Goal: Information Seeking & Learning: Learn about a topic

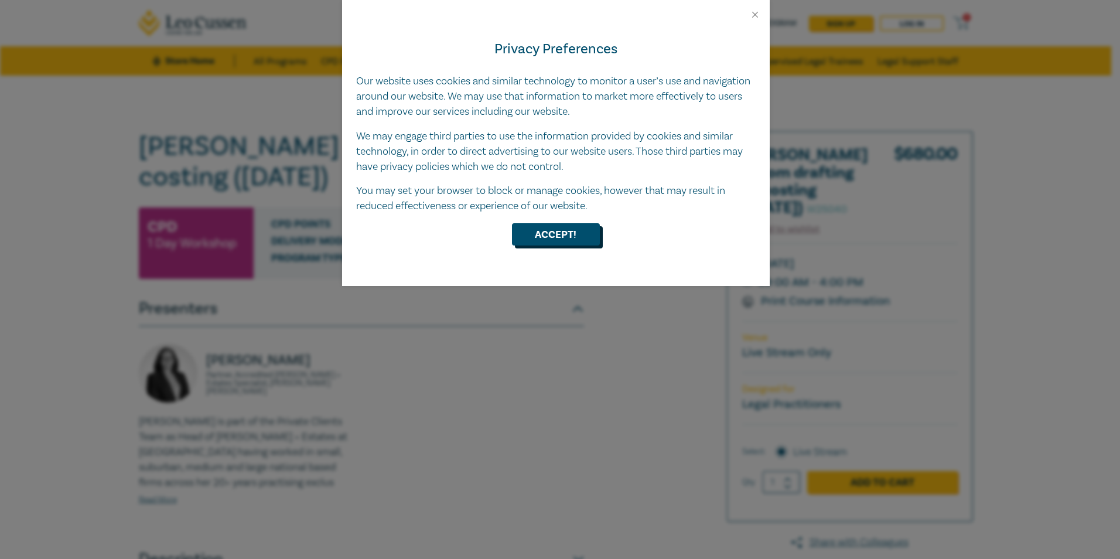
click at [548, 237] on button "Accept!" at bounding box center [556, 234] width 88 height 22
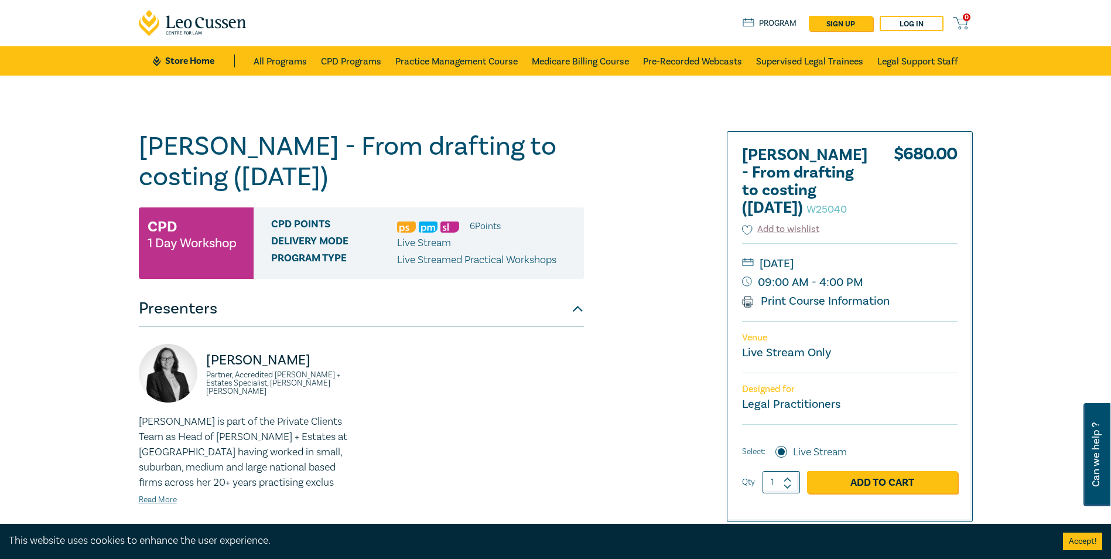
drag, startPoint x: 875, startPoint y: 262, endPoint x: 759, endPoint y: 262, distance: 116.0
click at [759, 262] on small "[DATE]" at bounding box center [850, 263] width 216 height 19
drag, startPoint x: 759, startPoint y: 262, endPoint x: 823, endPoint y: 264, distance: 63.3
click at [823, 264] on small "[DATE]" at bounding box center [850, 263] width 216 height 19
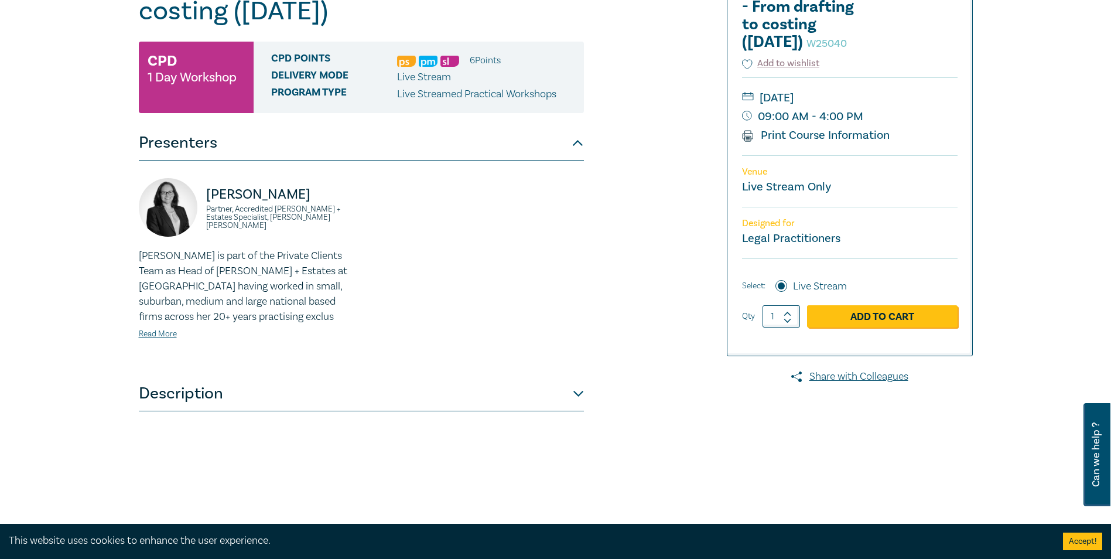
scroll to position [171, 0]
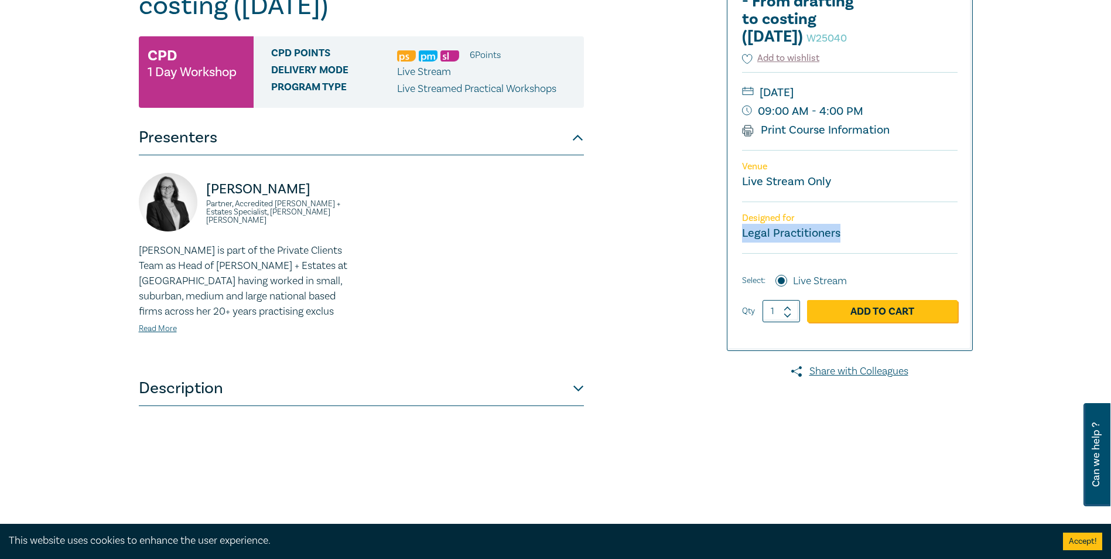
drag, startPoint x: 838, startPoint y: 233, endPoint x: 741, endPoint y: 237, distance: 97.9
click at [741, 237] on div "[PERSON_NAME] - From drafting to costing ([DATE]) W25040 $ 680.00 Add to wishli…" at bounding box center [850, 156] width 245 height 390
drag, startPoint x: 741, startPoint y: 237, endPoint x: 756, endPoint y: 232, distance: 15.9
click at [756, 232] on small "Legal Practitioners" at bounding box center [791, 233] width 98 height 15
drag, startPoint x: 743, startPoint y: 219, endPoint x: 799, endPoint y: 220, distance: 55.7
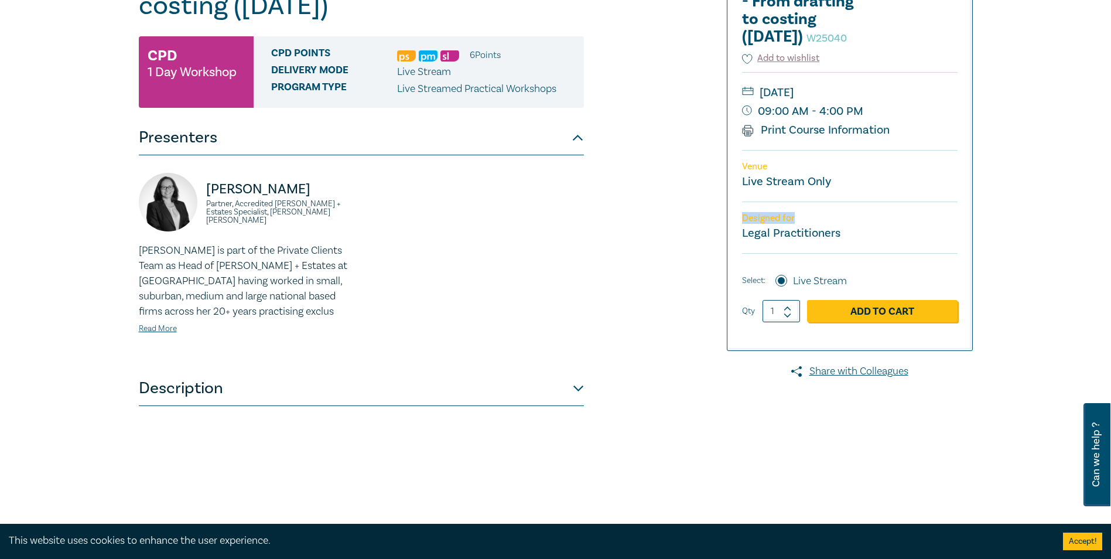
click at [799, 220] on p "Designed for" at bounding box center [850, 218] width 216 height 11
click at [796, 220] on p "Designed for" at bounding box center [850, 218] width 216 height 11
drag, startPoint x: 304, startPoint y: 216, endPoint x: 209, endPoint y: 223, distance: 95.2
click at [209, 223] on div "[PERSON_NAME] Partner, Accredited [PERSON_NAME] + Estates Specialist, [PERSON_N…" at bounding box center [247, 208] width 216 height 70
drag, startPoint x: 209, startPoint y: 223, endPoint x: 232, endPoint y: 264, distance: 47.5
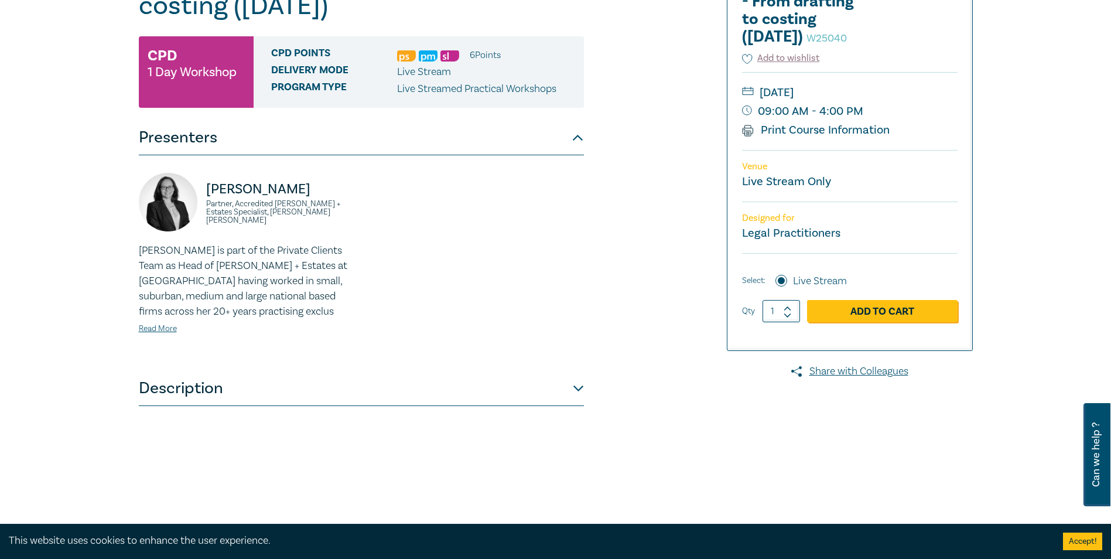
click at [232, 264] on p "[PERSON_NAME] is part of the Private Clients Team as Head of [PERSON_NAME] + Es…" at bounding box center [247, 281] width 216 height 76
click at [154, 330] on link "Read More" at bounding box center [158, 328] width 38 height 11
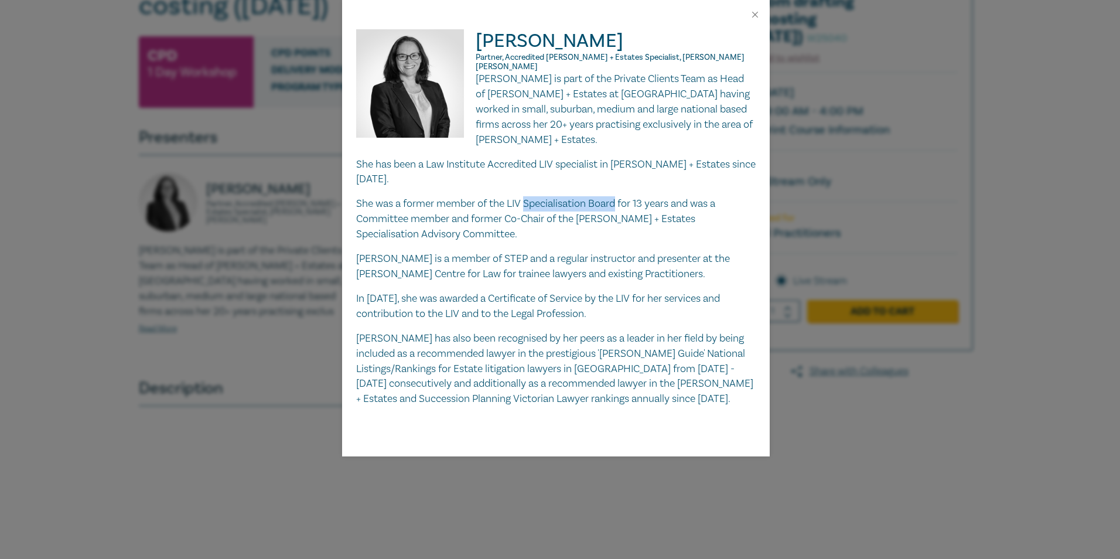
drag, startPoint x: 618, startPoint y: 179, endPoint x: 525, endPoint y: 181, distance: 92.6
click at [525, 196] on p "She was a former member of the LIV Specialisation Board for 13 years and was a …" at bounding box center [556, 219] width 400 height 46
drag, startPoint x: 525, startPoint y: 181, endPoint x: 569, endPoint y: 179, distance: 44.0
click at [569, 196] on p "She was a former member of the LIV Specialisation Board for 13 years and was a …" at bounding box center [556, 219] width 400 height 46
drag, startPoint x: 449, startPoint y: 209, endPoint x: 342, endPoint y: 216, distance: 106.9
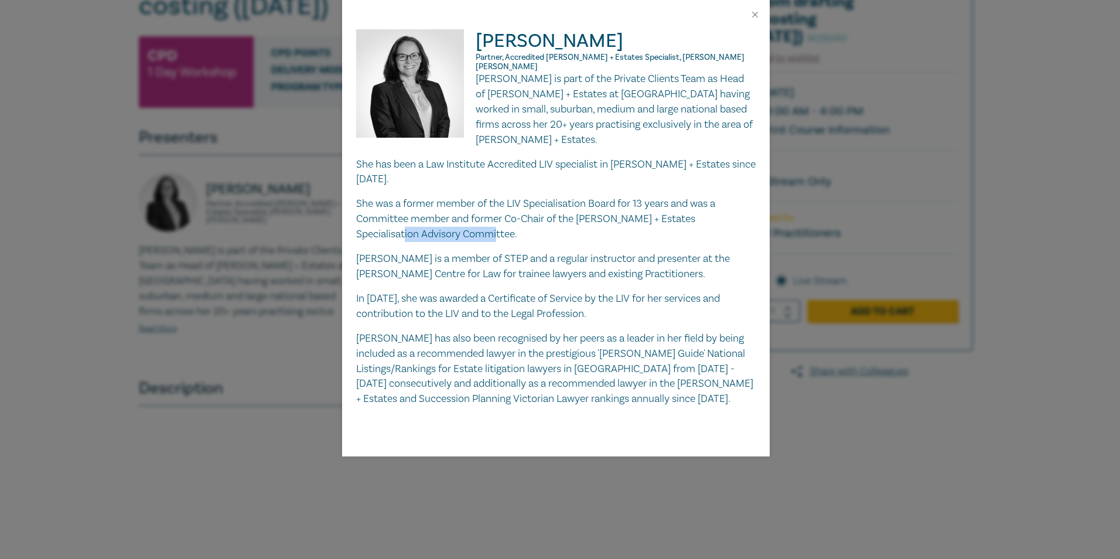
click at [342, 216] on div "[PERSON_NAME] Partner, Accredited [PERSON_NAME] + Estates Specialist, [PERSON_N…" at bounding box center [556, 242] width 428 height 427
drag, startPoint x: 444, startPoint y: 330, endPoint x: 346, endPoint y: 332, distance: 97.9
click at [346, 332] on div "[PERSON_NAME] Partner, Accredited [PERSON_NAME] + Estates Specialist, [PERSON_N…" at bounding box center [556, 242] width 428 height 427
drag, startPoint x: 521, startPoint y: 374, endPoint x: 357, endPoint y: 373, distance: 164.6
click at [357, 373] on p "[PERSON_NAME] has also been recognised by her peers as a leader in her field by…" at bounding box center [556, 369] width 400 height 76
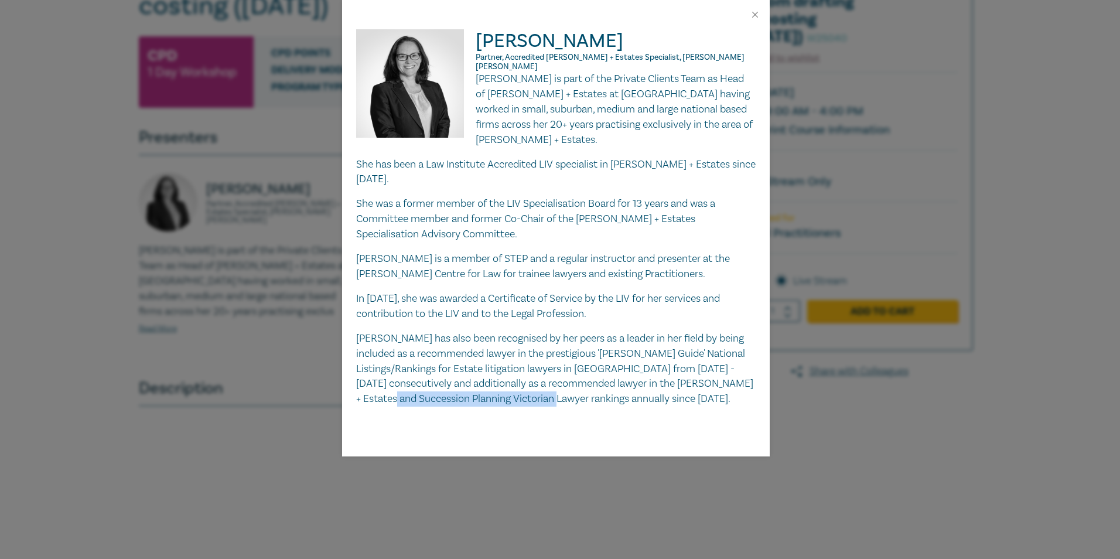
drag, startPoint x: 357, startPoint y: 373, endPoint x: 446, endPoint y: 374, distance: 89.6
click at [446, 374] on p "[PERSON_NAME] has also been recognised by her peers as a leader in her field by…" at bounding box center [556, 369] width 400 height 76
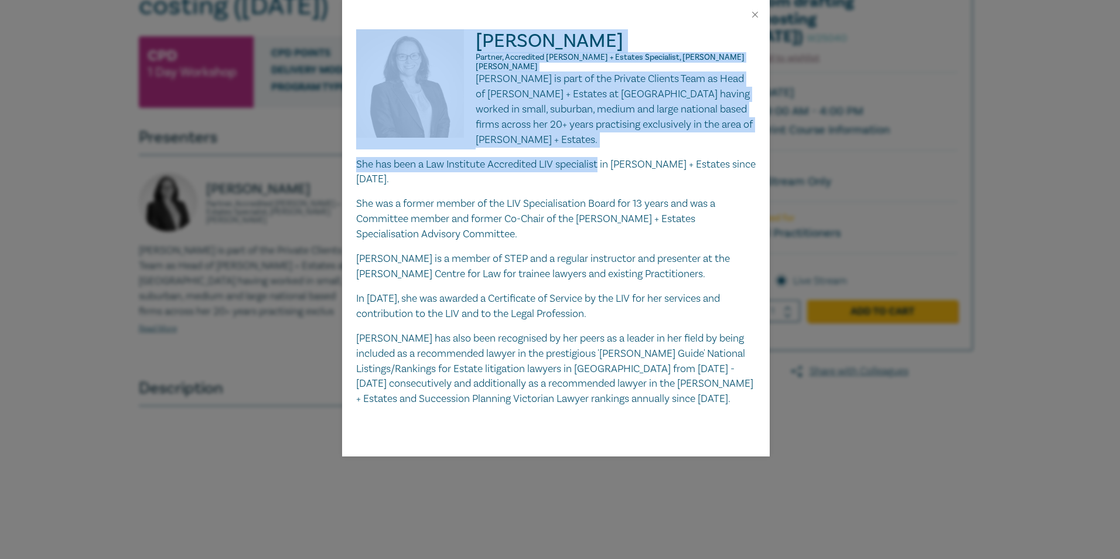
drag, startPoint x: 722, startPoint y: 140, endPoint x: 475, endPoint y: 149, distance: 246.8
click at [475, 149] on div "[PERSON_NAME] Partner, Accredited [PERSON_NAME] + Estates Specialist, [PERSON_N…" at bounding box center [556, 217] width 400 height 377
drag, startPoint x: 475, startPoint y: 149, endPoint x: 543, endPoint y: 135, distance: 68.7
click at [543, 157] on p "She has been a Law Institute Accredited LIV specialist in [PERSON_NAME] + Estat…" at bounding box center [556, 172] width 400 height 30
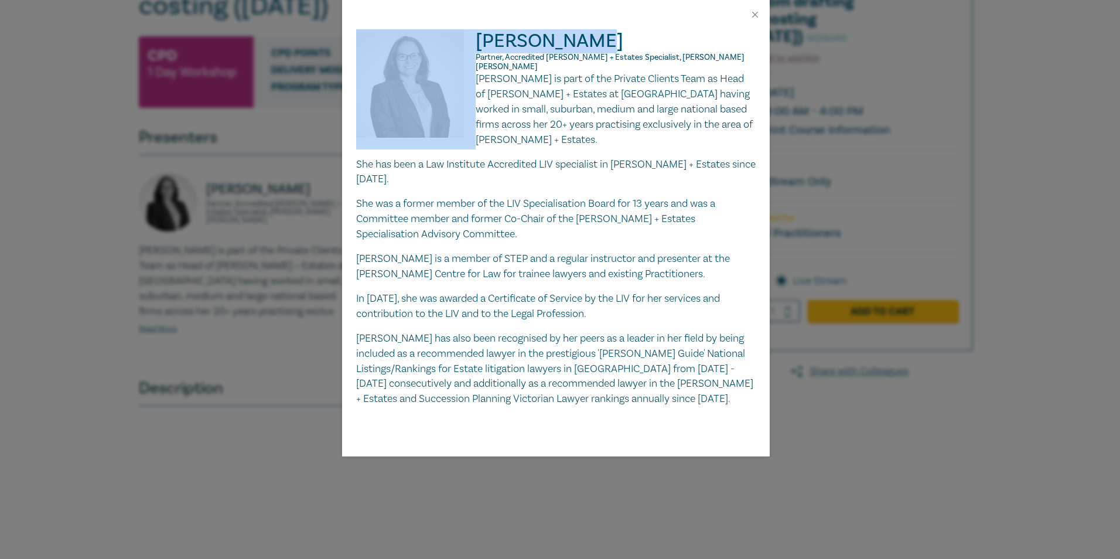
drag, startPoint x: 598, startPoint y: 42, endPoint x: 470, endPoint y: 48, distance: 127.9
click at [470, 48] on div "[PERSON_NAME] Partner, Accredited [PERSON_NAME] + Estates Specialist, [PERSON_N…" at bounding box center [556, 217] width 400 height 377
copy div "[PERSON_NAME]"
click at [584, 46] on h2 "[PERSON_NAME] Partner, Accredited [PERSON_NAME] + Estates Specialist, [PERSON_N…" at bounding box center [556, 50] width 400 height 42
drag, startPoint x: 701, startPoint y: 58, endPoint x: 471, endPoint y: 57, distance: 229.7
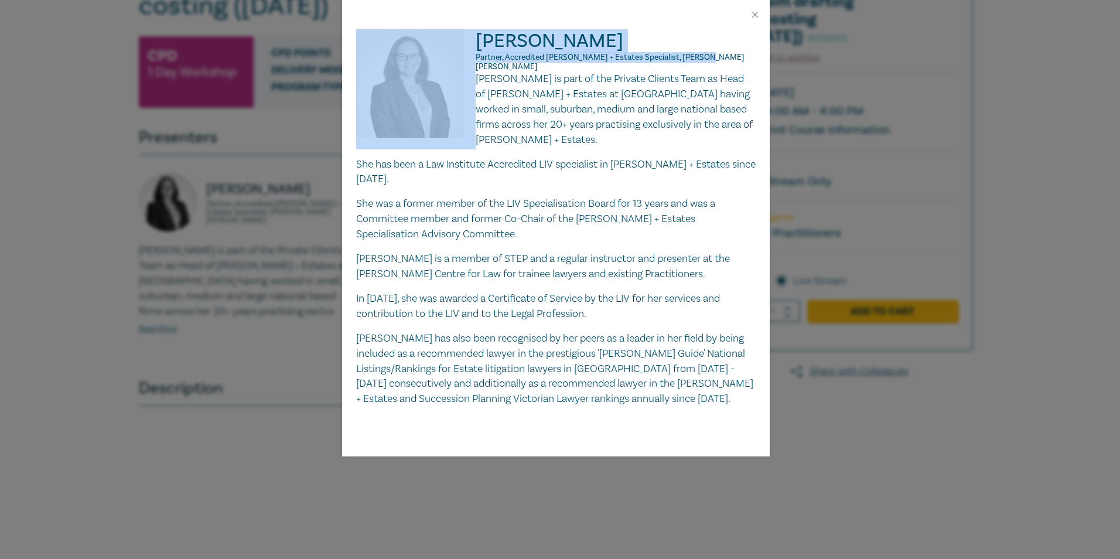
click at [471, 57] on div "[PERSON_NAME] Partner, Accredited [PERSON_NAME] + Estates Specialist, [PERSON_N…" at bounding box center [556, 217] width 400 height 377
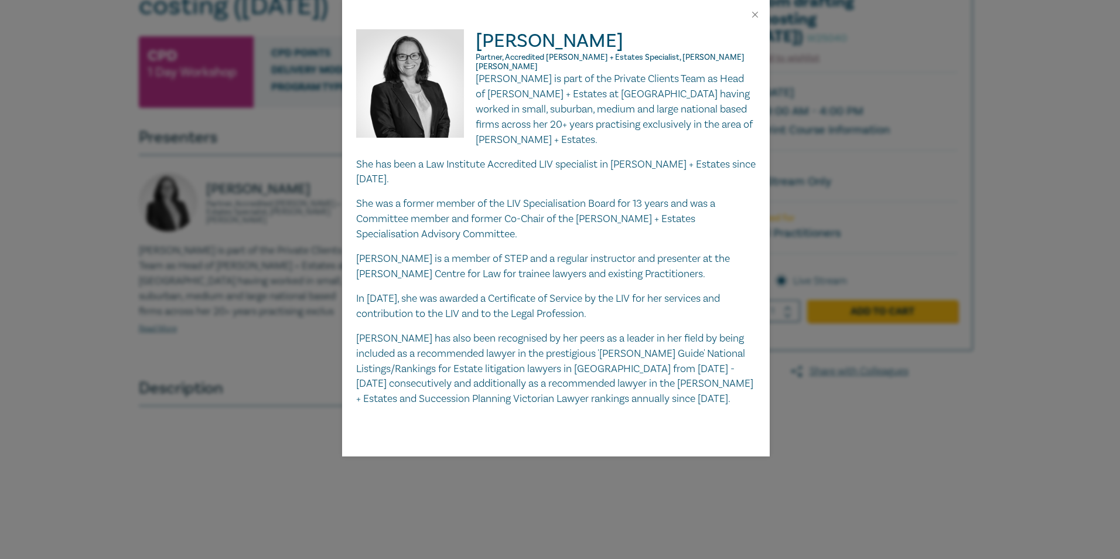
drag, startPoint x: 471, startPoint y: 57, endPoint x: 660, endPoint y: 129, distance: 202.5
click at [660, 129] on div "[PERSON_NAME] is part of the Private Clients Team as Head of [PERSON_NAME] + Es…" at bounding box center [556, 238] width 400 height 335
click at [755, 16] on button "Close" at bounding box center [755, 14] width 11 height 11
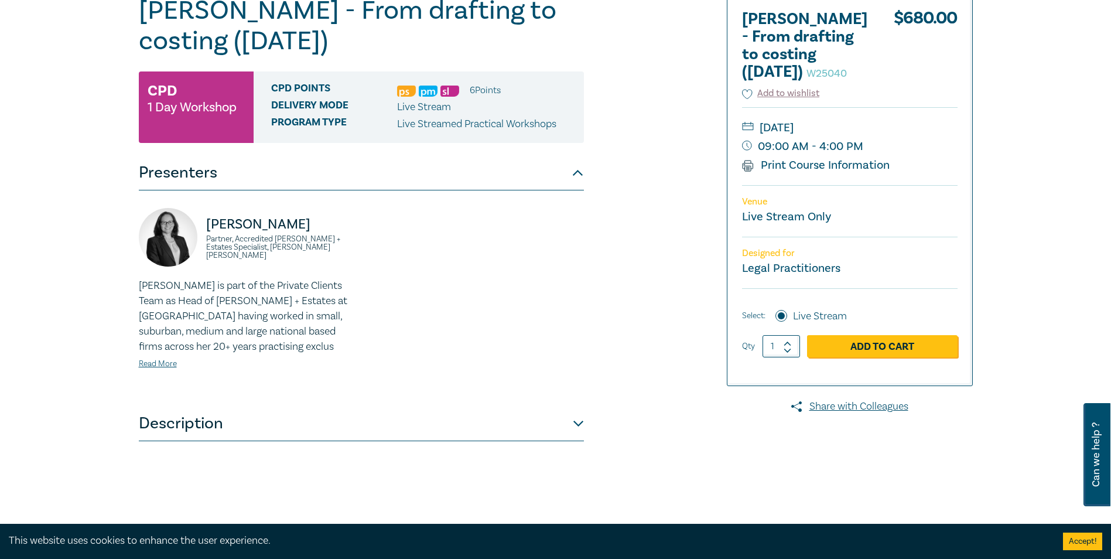
scroll to position [0, 0]
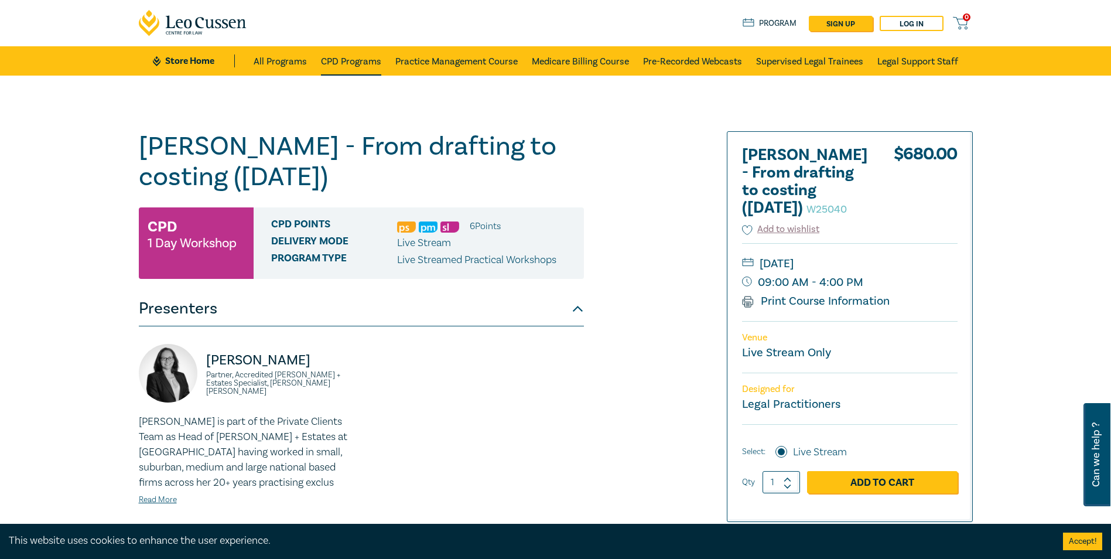
click at [356, 63] on link "CPD Programs" at bounding box center [351, 60] width 60 height 29
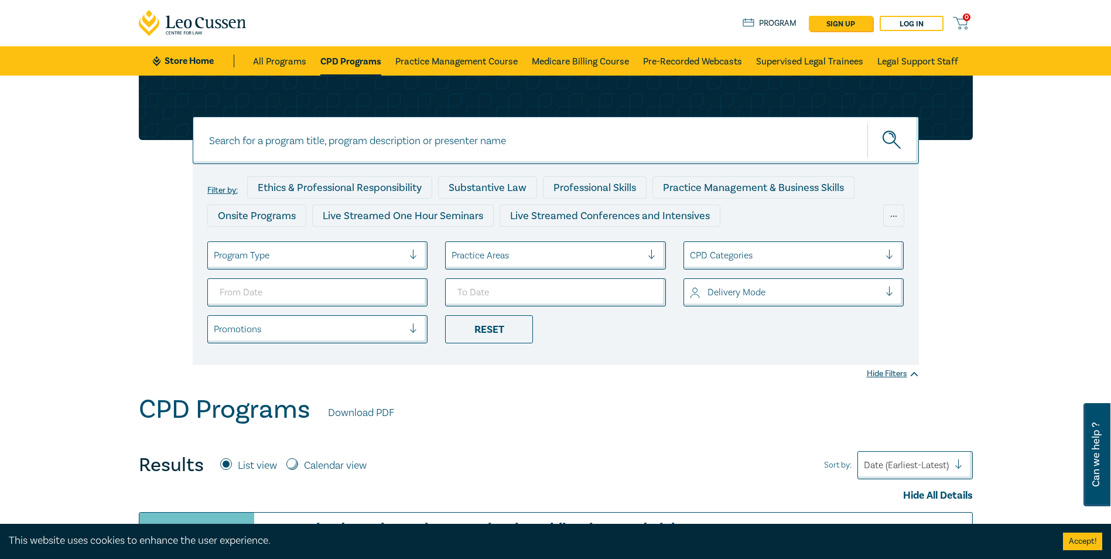
click at [325, 261] on div at bounding box center [309, 255] width 190 height 15
click at [736, 296] on div at bounding box center [785, 292] width 190 height 15
click at [728, 349] on div "Live Stream" at bounding box center [794, 350] width 221 height 25
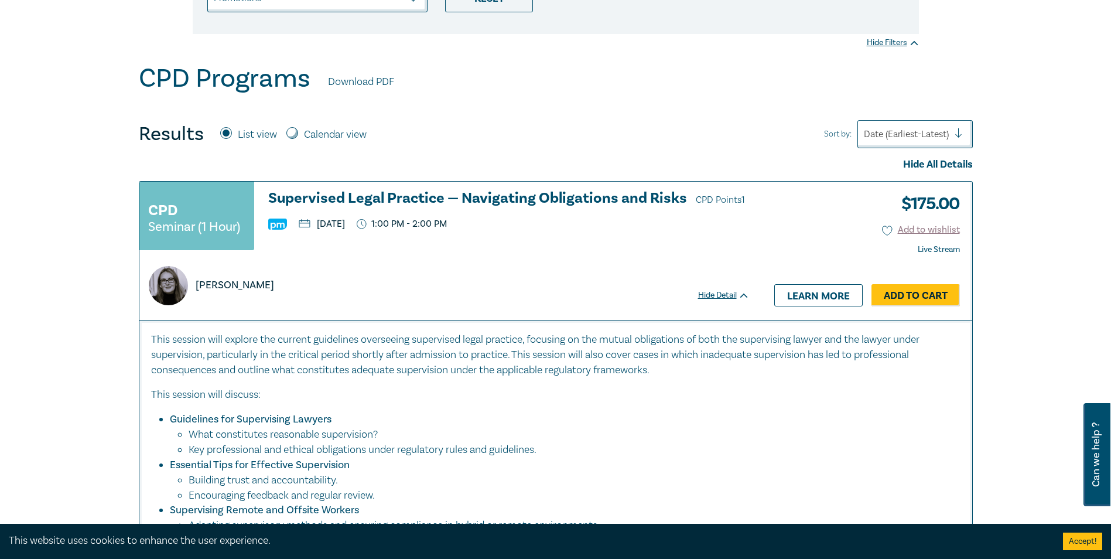
scroll to position [342, 0]
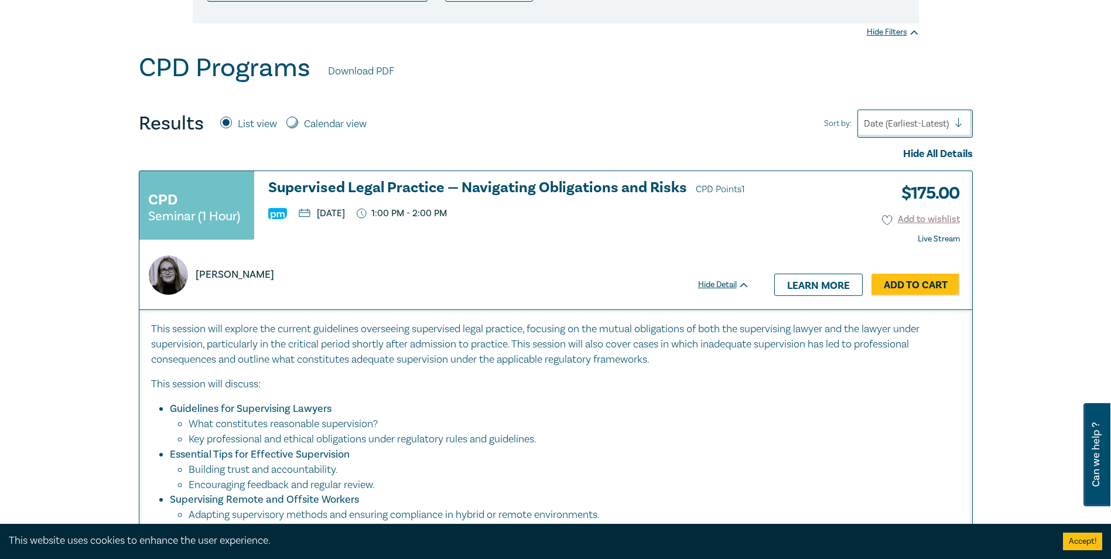
drag, startPoint x: 417, startPoint y: 214, endPoint x: 319, endPoint y: 215, distance: 97.8
click at [319, 215] on p "[DATE]" at bounding box center [322, 213] width 46 height 9
drag, startPoint x: 319, startPoint y: 215, endPoint x: 335, endPoint y: 223, distance: 18.3
click at [335, 223] on div "CPD Seminar (1 Hour) Supervised Legal Practice — Navigating Obligations and Ris…" at bounding box center [444, 211] width 610 height 62
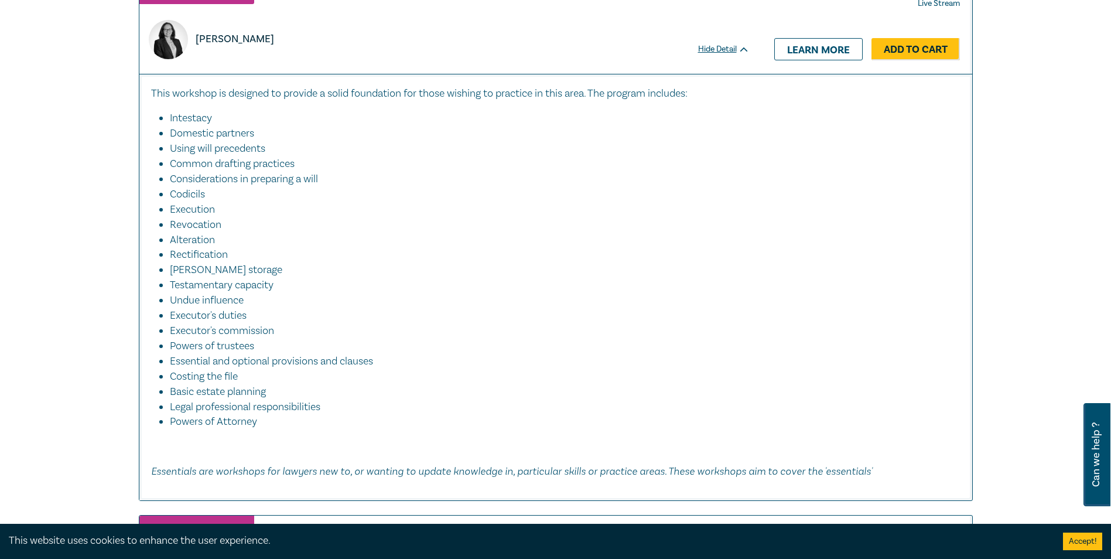
scroll to position [2324, 0]
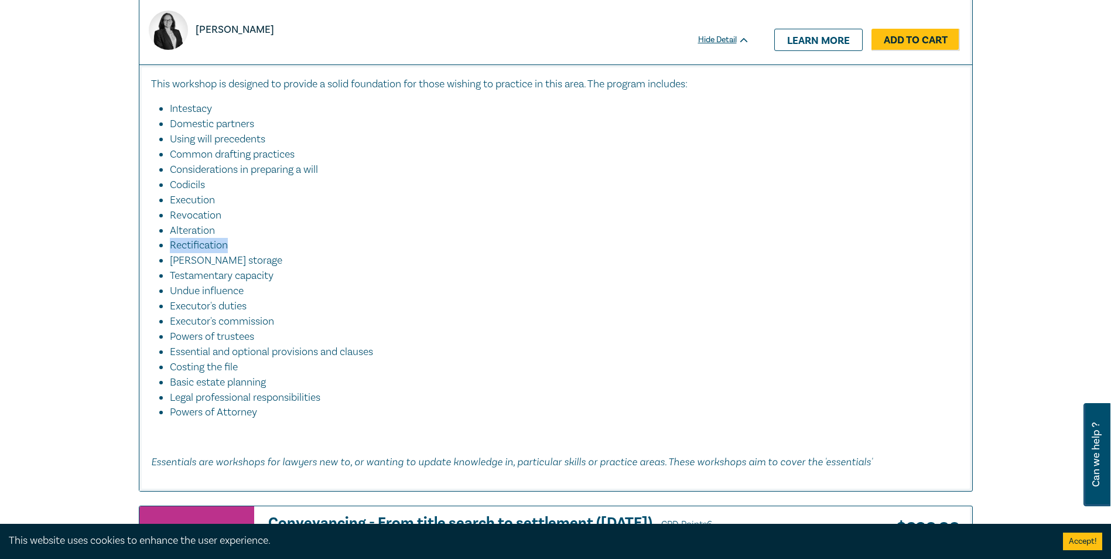
drag, startPoint x: 227, startPoint y: 245, endPoint x: 164, endPoint y: 246, distance: 62.7
click at [164, 246] on ul "Intestacy Domestic partners Using will precedents Common drafting practices Con…" at bounding box center [556, 260] width 810 height 319
drag, startPoint x: 164, startPoint y: 246, endPoint x: 203, endPoint y: 247, distance: 38.7
click at [203, 247] on li "Rectification" at bounding box center [559, 245] width 779 height 15
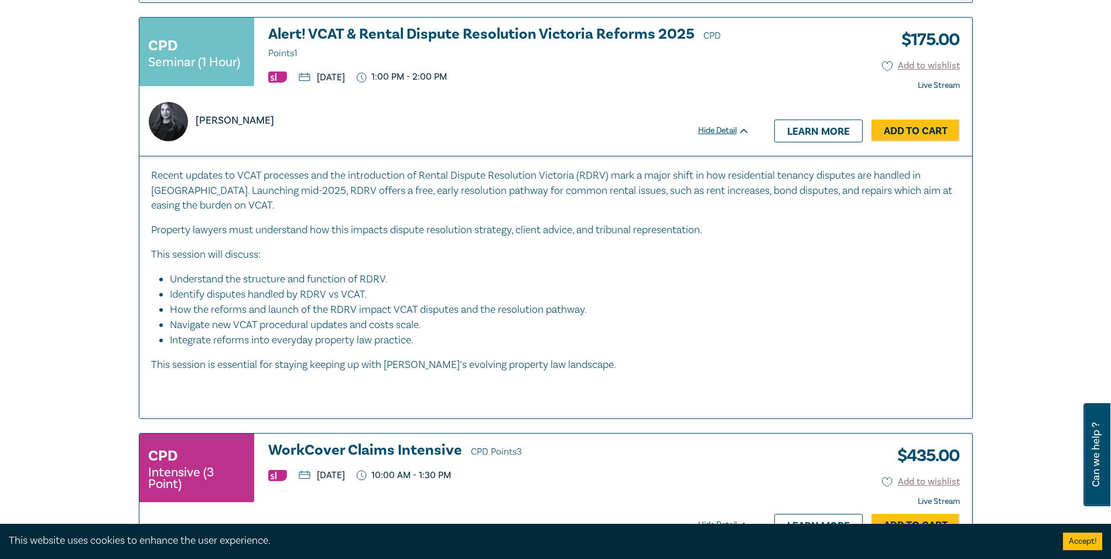
scroll to position [3315, 0]
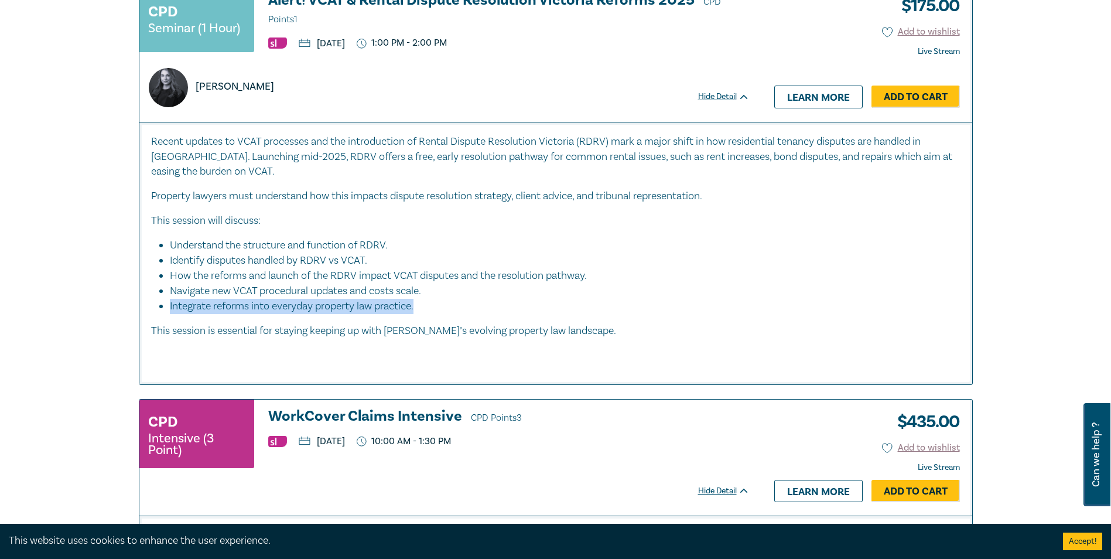
drag, startPoint x: 415, startPoint y: 308, endPoint x: 155, endPoint y: 305, distance: 260.2
click at [155, 305] on ul "Understand the structure and function of RDRV. Identify disputes handled by RDR…" at bounding box center [556, 276] width 810 height 76
click at [385, 300] on li "Integrate reforms into everyday property law practice." at bounding box center [565, 306] width 791 height 15
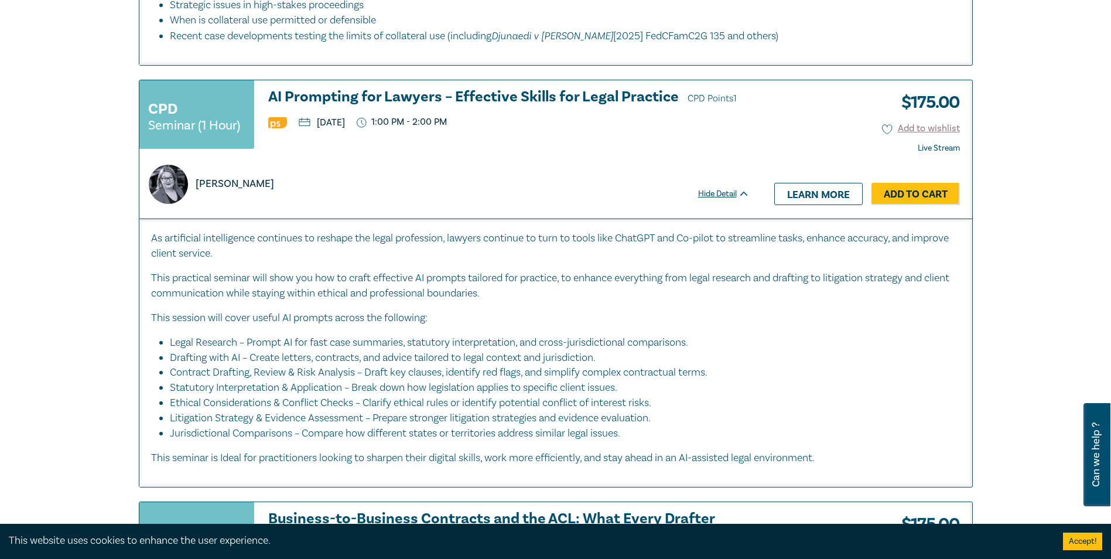
scroll to position [4135, 0]
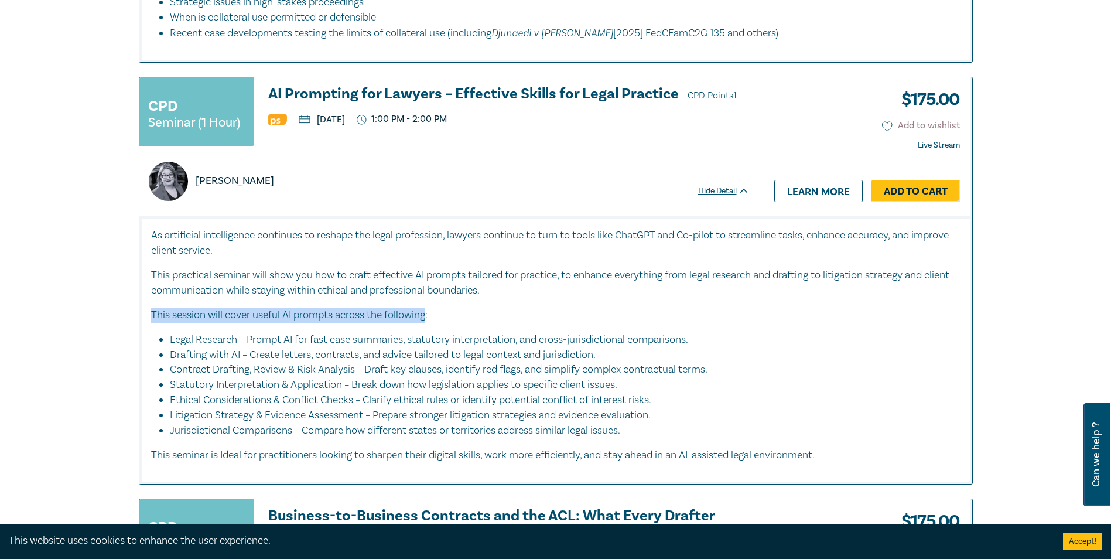
drag, startPoint x: 428, startPoint y: 301, endPoint x: 152, endPoint y: 293, distance: 276.6
click at [152, 308] on p "This session will cover useful AI prompts across the following:" at bounding box center [556, 315] width 810 height 15
click at [345, 315] on div "As artificial intelligence continues to reshape the legal profession, lawyers c…" at bounding box center [556, 345] width 810 height 235
drag, startPoint x: 238, startPoint y: 326, endPoint x: 161, endPoint y: 326, distance: 76.8
click at [170, 332] on li "Legal Research – Prompt AI for fast case summaries, statutory interpretation, a…" at bounding box center [559, 339] width 779 height 15
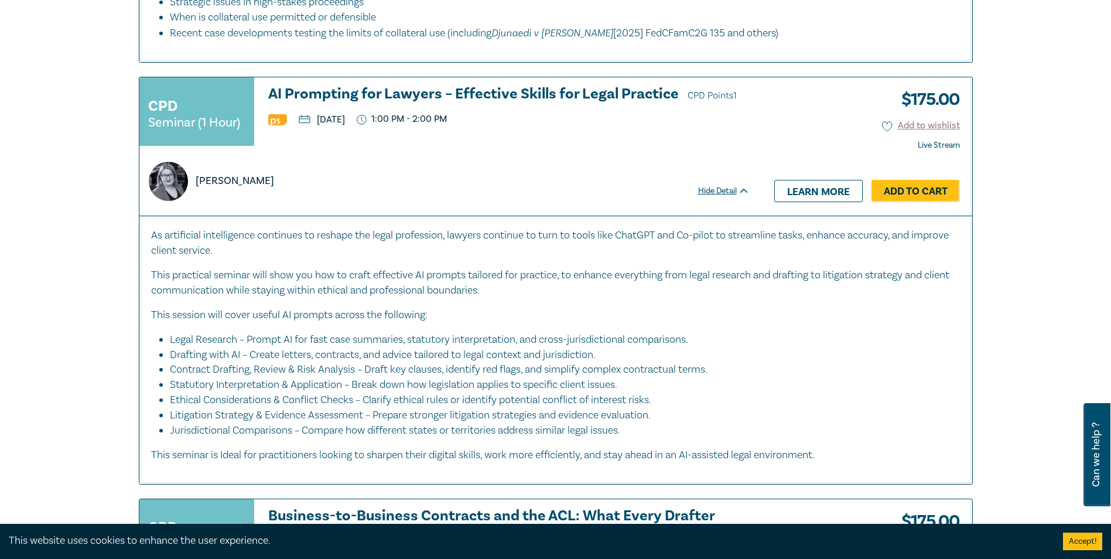
drag, startPoint x: 161, startPoint y: 326, endPoint x: 241, endPoint y: 340, distance: 80.9
click at [241, 348] on strong at bounding box center [241, 354] width 2 height 13
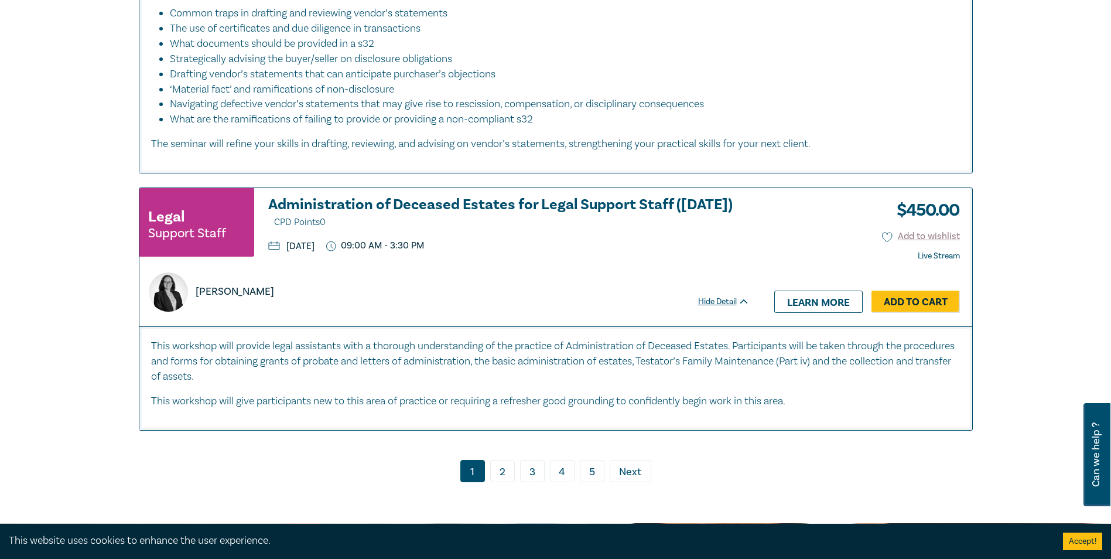
scroll to position [5605, 0]
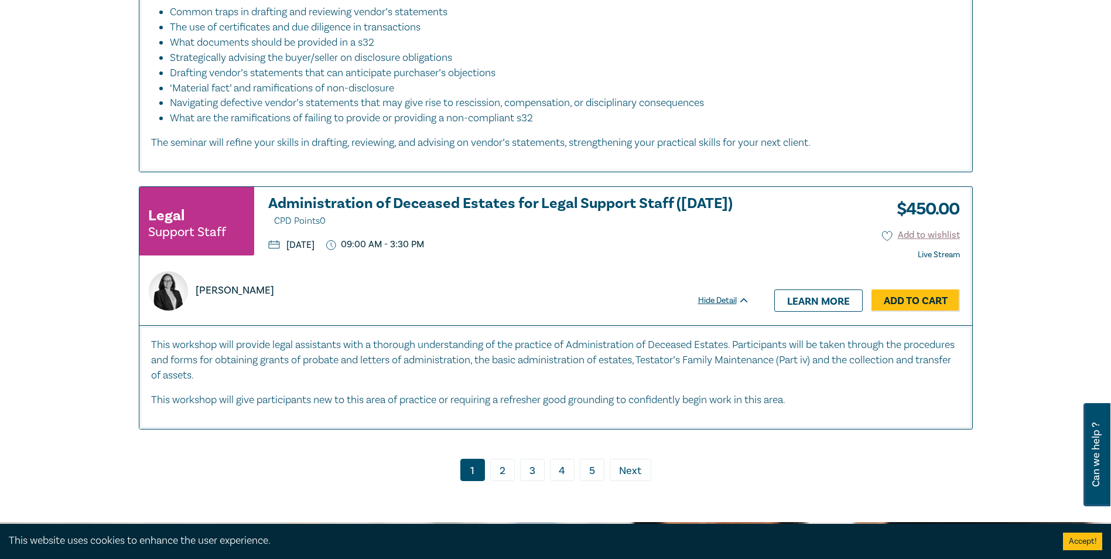
click at [504, 459] on link "2" at bounding box center [502, 470] width 25 height 22
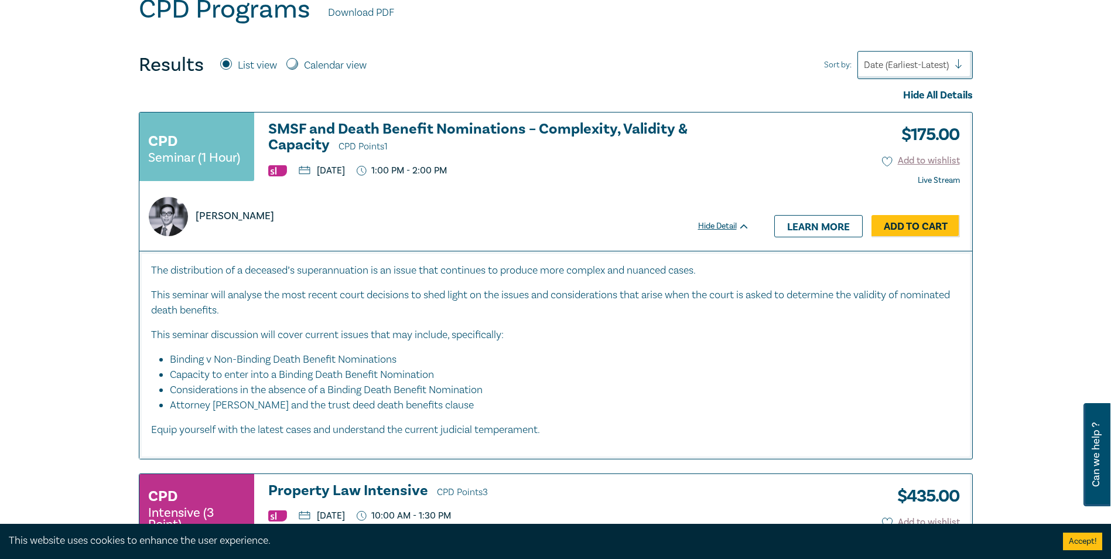
scroll to position [410, 0]
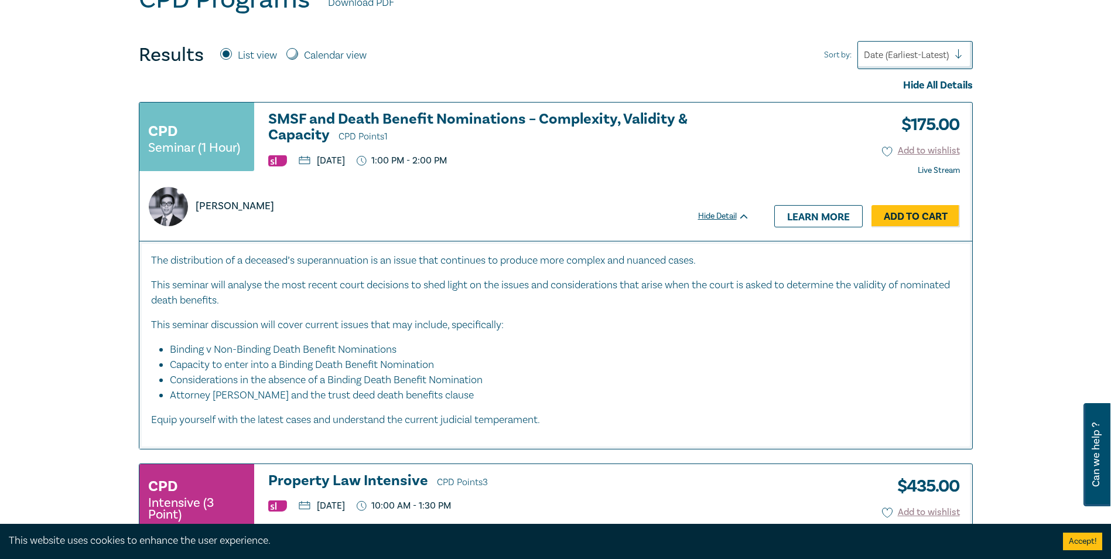
click at [278, 164] on img at bounding box center [277, 160] width 19 height 11
click at [499, 123] on h3 "SMSF and Death Benefit Nominations – Complexity, Validity & Capacity CPD Points…" at bounding box center [509, 127] width 482 height 33
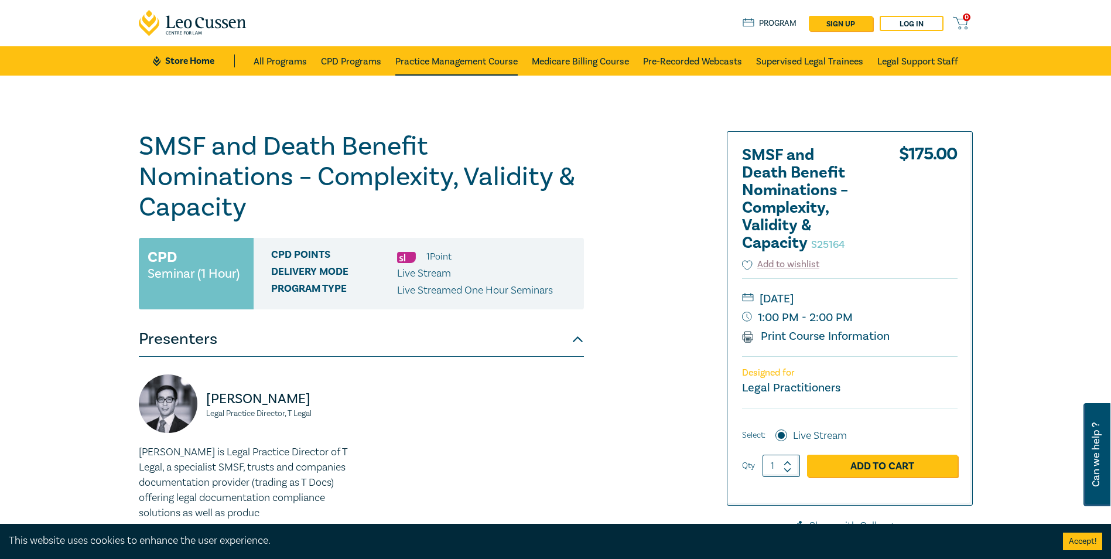
click at [408, 59] on link "Practice Management Course" at bounding box center [456, 60] width 122 height 29
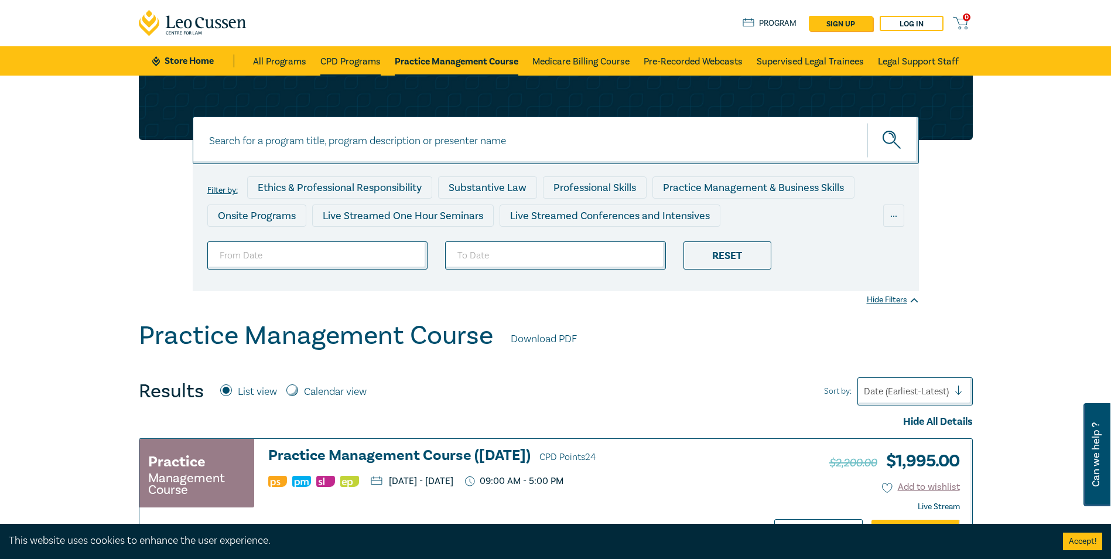
click at [340, 61] on link "CPD Programs" at bounding box center [350, 60] width 60 height 29
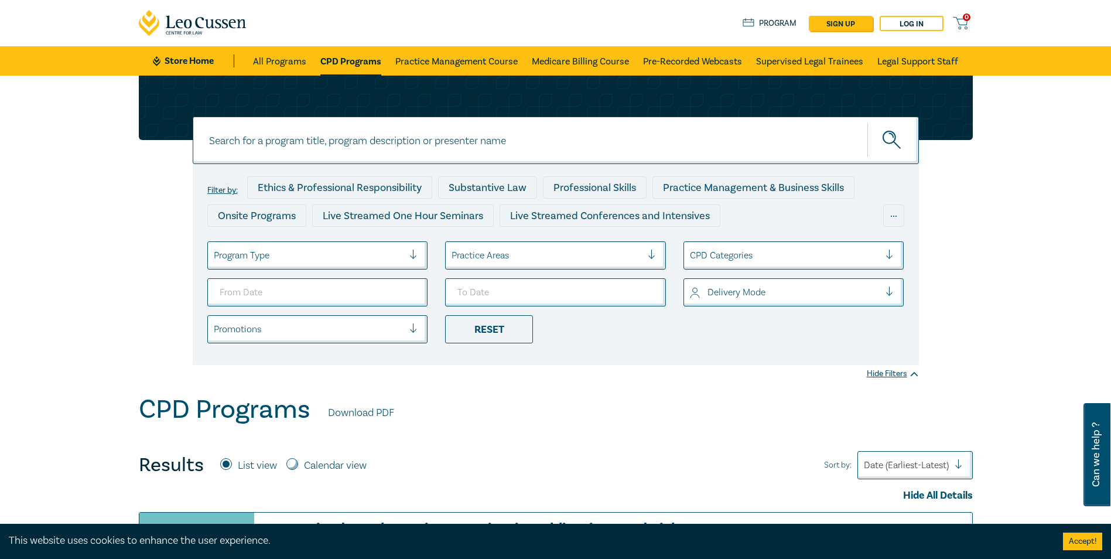
click at [740, 295] on div at bounding box center [785, 292] width 190 height 15
click at [726, 351] on div "Live Stream" at bounding box center [794, 350] width 221 height 25
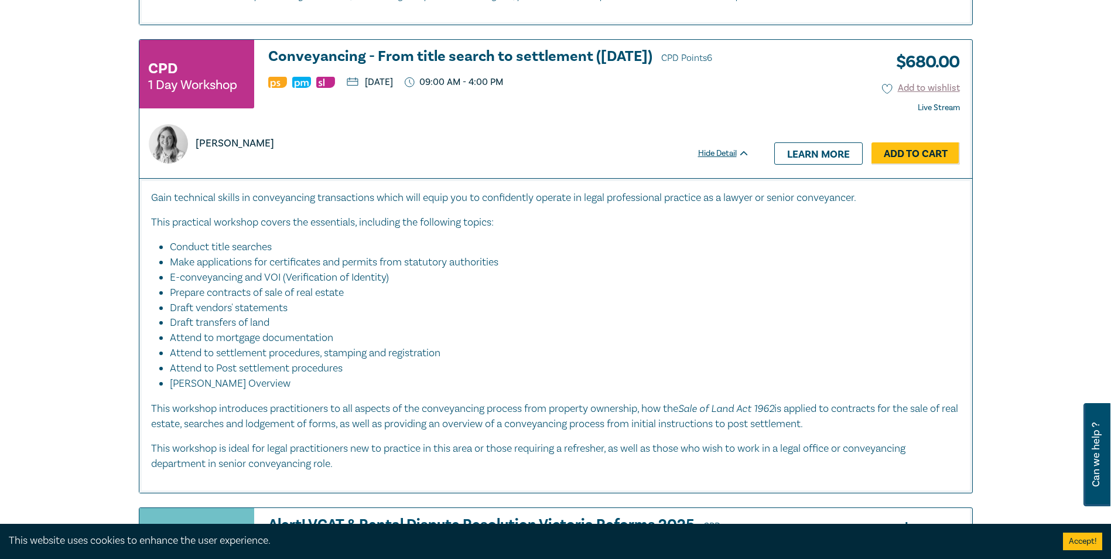
scroll to position [2802, 0]
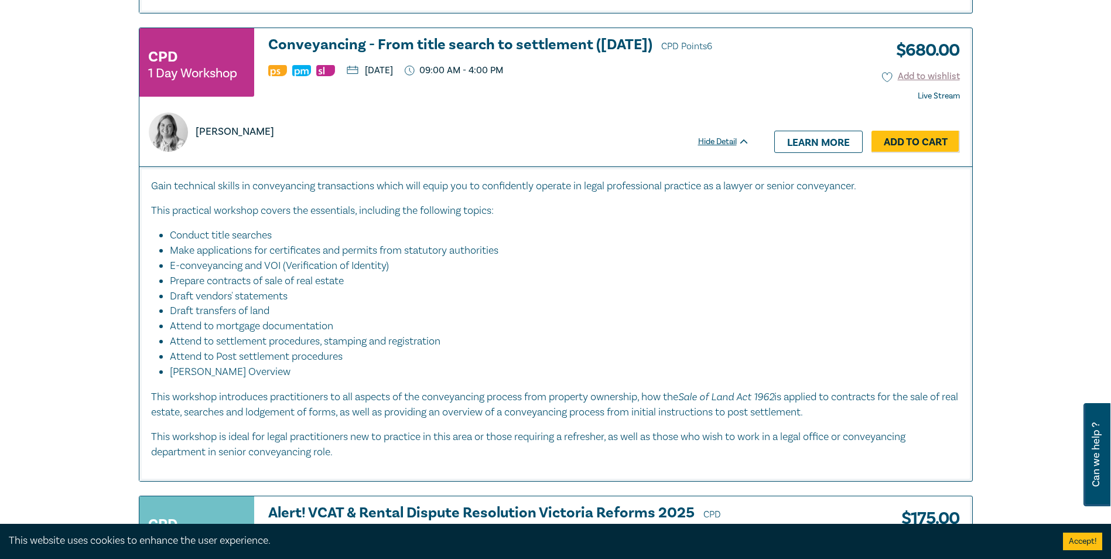
drag, startPoint x: 466, startPoint y: 71, endPoint x: 365, endPoint y: 75, distance: 101.4
click at [365, 75] on p "[DATE]" at bounding box center [370, 70] width 46 height 9
drag, startPoint x: 365, startPoint y: 75, endPoint x: 442, endPoint y: 131, distance: 94.8
click at [442, 131] on div "[PERSON_NAME]" at bounding box center [445, 131] width 606 height 39
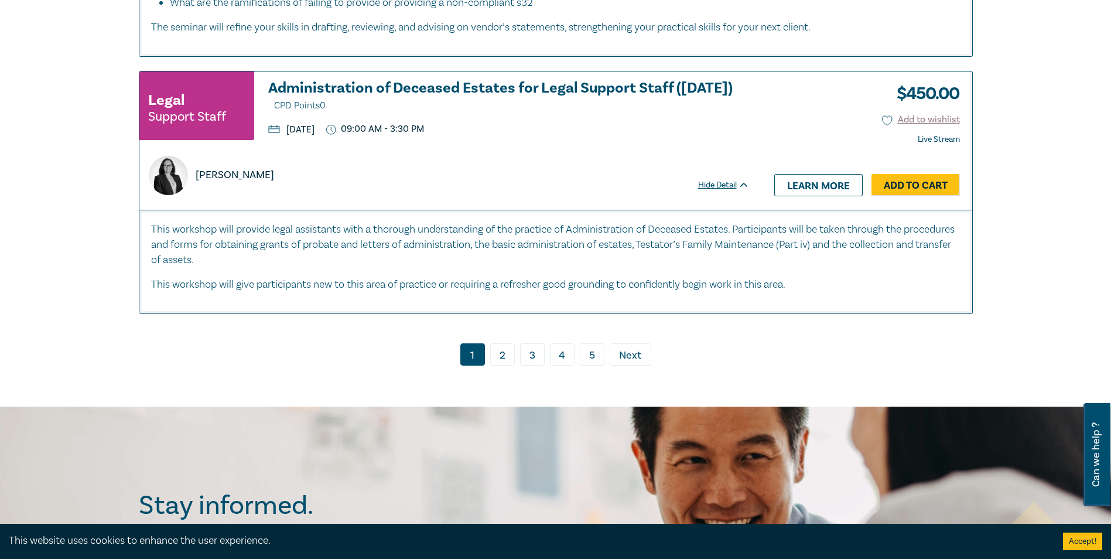
scroll to position [5742, 0]
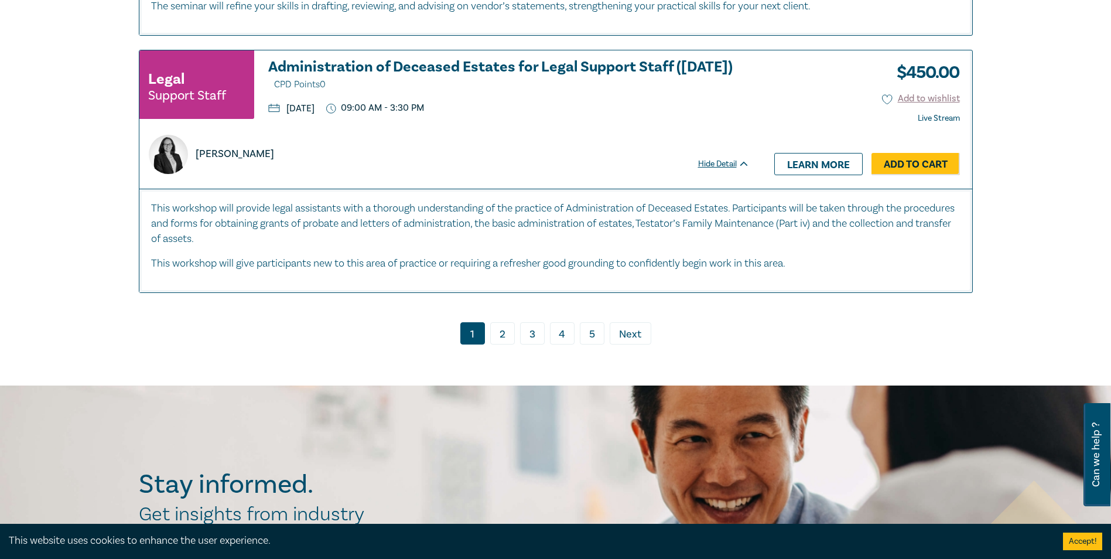
click at [503, 322] on link "2" at bounding box center [502, 333] width 25 height 22
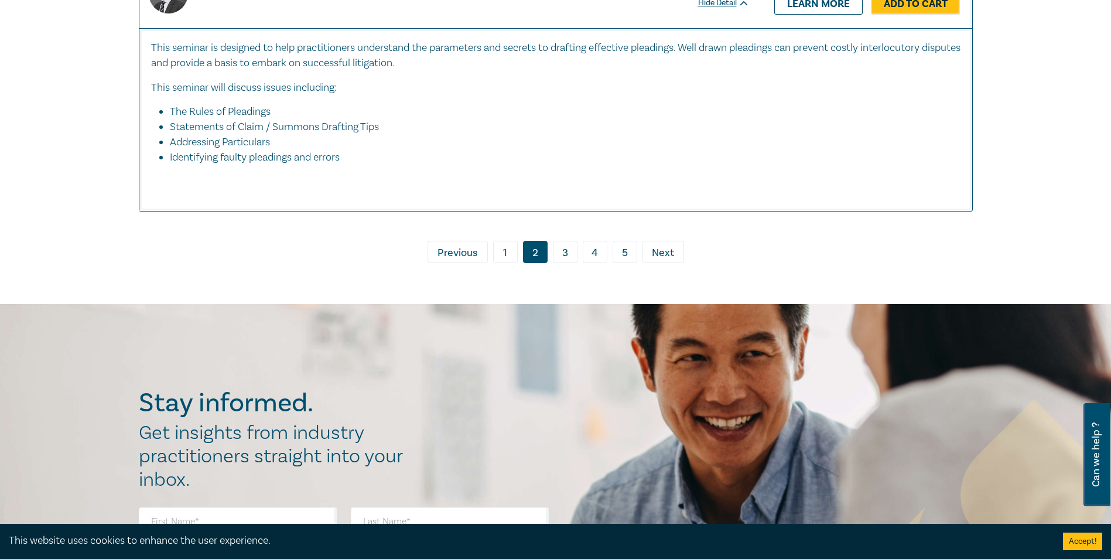
scroll to position [4682, 0]
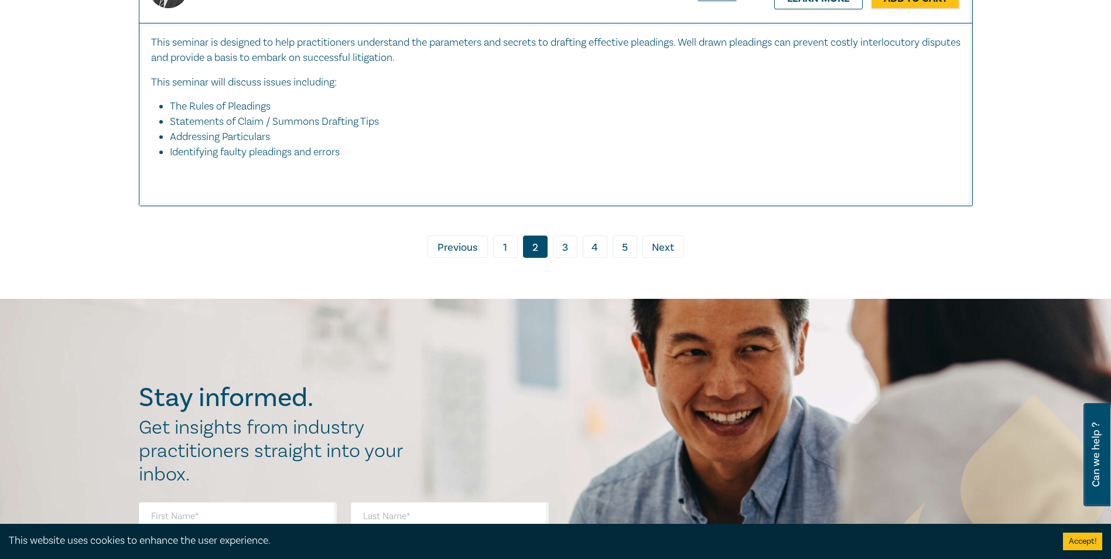
click at [507, 258] on link "1" at bounding box center [505, 247] width 25 height 22
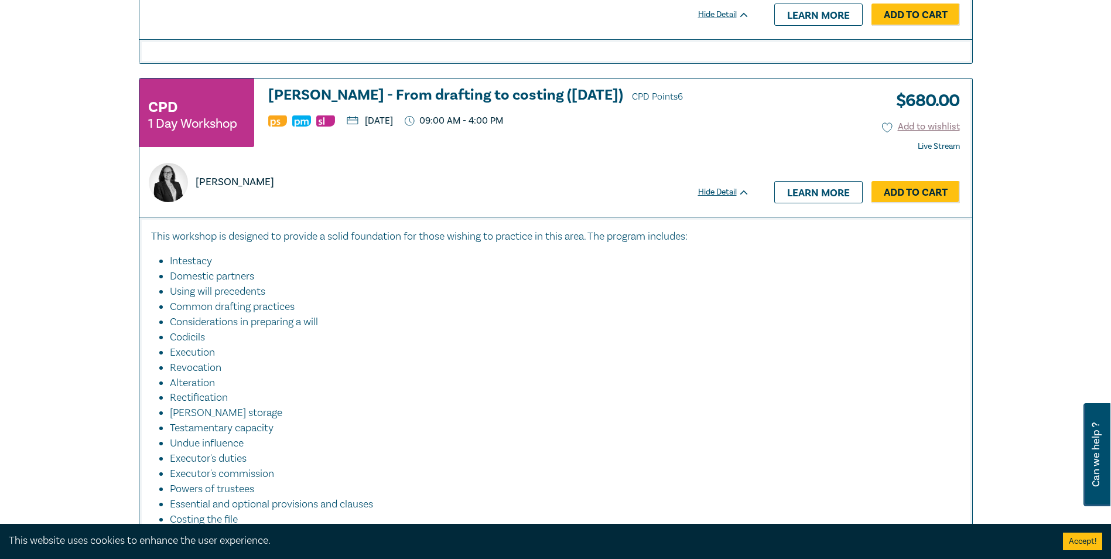
scroll to position [2187, 0]
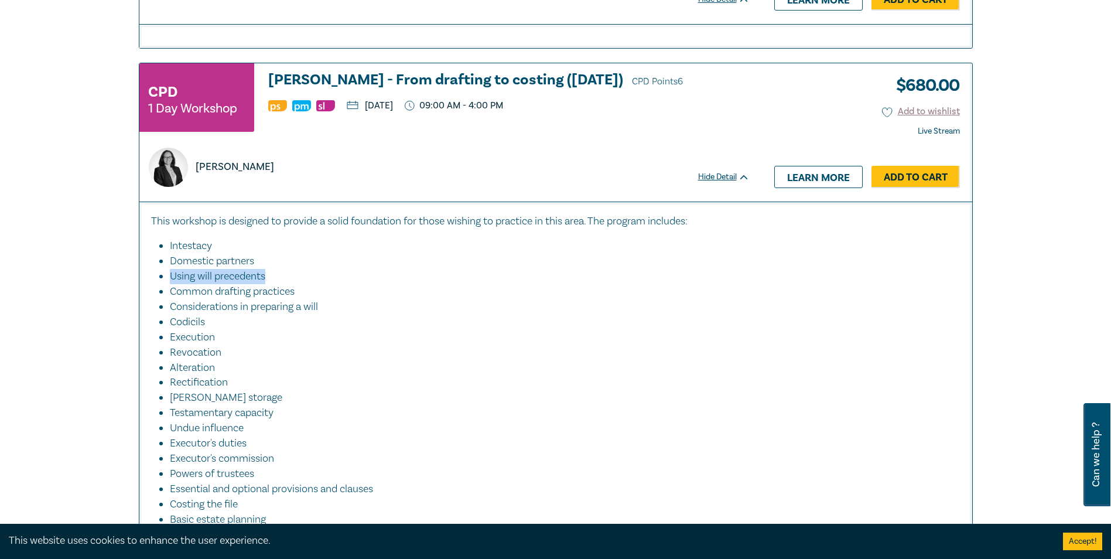
drag, startPoint x: 268, startPoint y: 275, endPoint x: 162, endPoint y: 282, distance: 105.7
click at [170, 282] on li "Using will precedents" at bounding box center [559, 276] width 779 height 15
drag, startPoint x: 162, startPoint y: 282, endPoint x: 295, endPoint y: 292, distance: 132.8
click at [295, 292] on li "Common drafting practices" at bounding box center [559, 291] width 779 height 15
drag, startPoint x: 295, startPoint y: 292, endPoint x: 161, endPoint y: 296, distance: 134.8
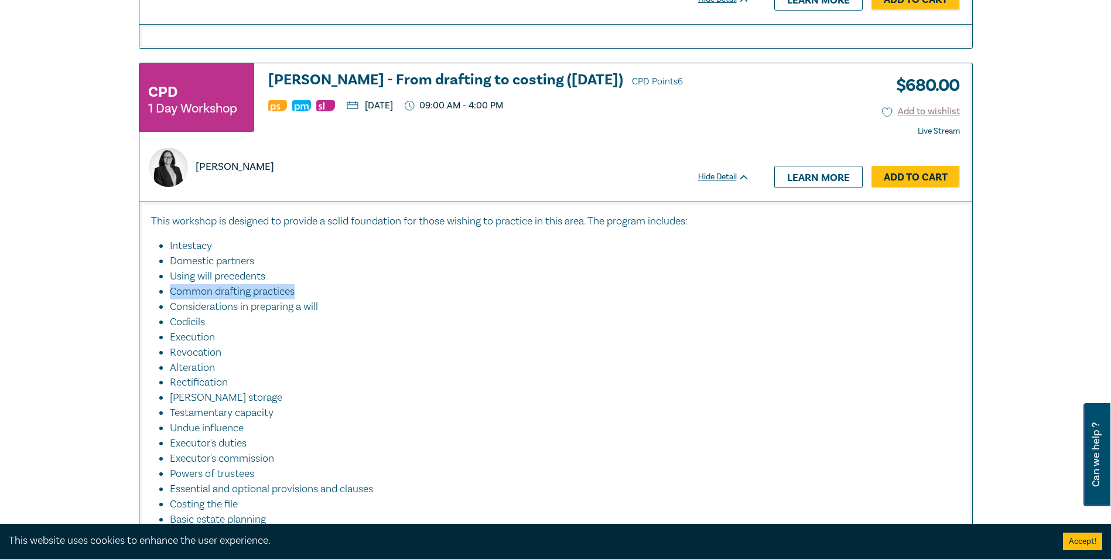
click at [170, 296] on li "Common drafting practices" at bounding box center [559, 291] width 779 height 15
drag, startPoint x: 161, startPoint y: 296, endPoint x: 241, endPoint y: 293, distance: 80.9
click at [241, 293] on li "Common drafting practices" at bounding box center [559, 291] width 779 height 15
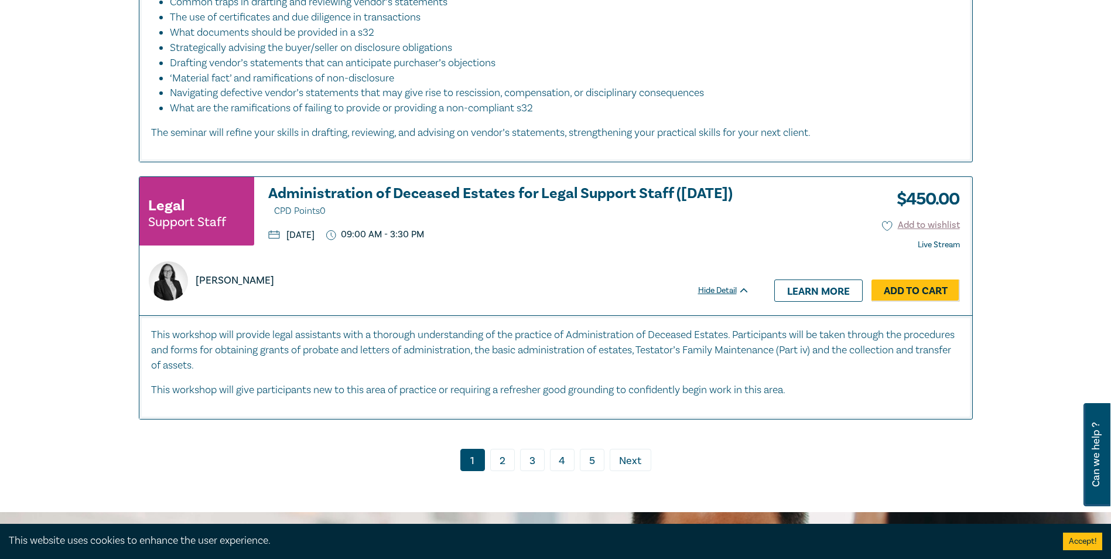
scroll to position [5639, 0]
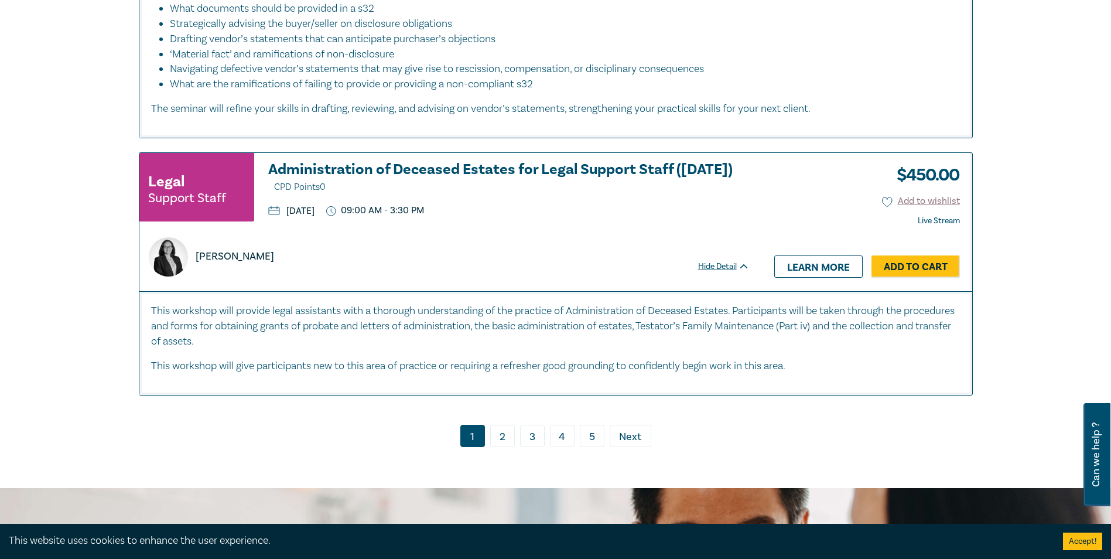
click at [536, 425] on link "3" at bounding box center [532, 436] width 25 height 22
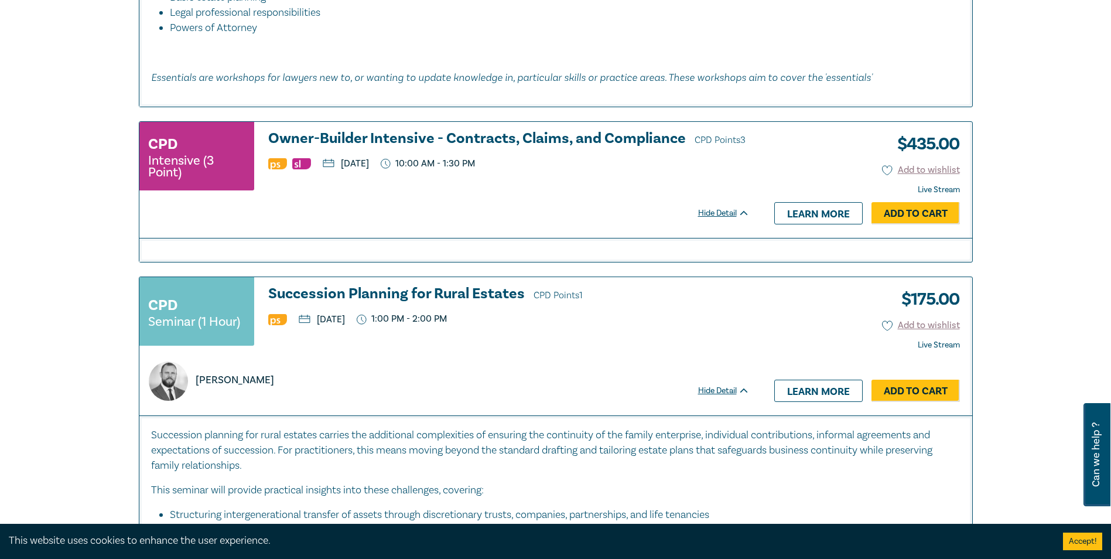
scroll to position [1812, 0]
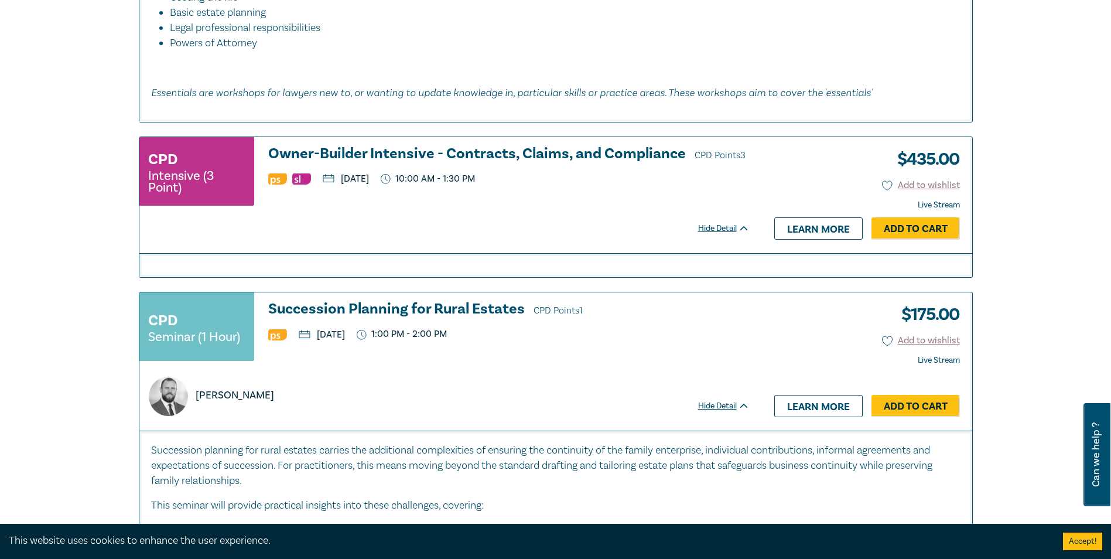
drag, startPoint x: 460, startPoint y: 179, endPoint x: 342, endPoint y: 180, distance: 118.4
click at [342, 180] on p "[DATE]" at bounding box center [346, 178] width 46 height 9
drag, startPoint x: 342, startPoint y: 180, endPoint x: 410, endPoint y: 183, distance: 68.6
click at [369, 183] on p "[DATE]" at bounding box center [346, 178] width 46 height 9
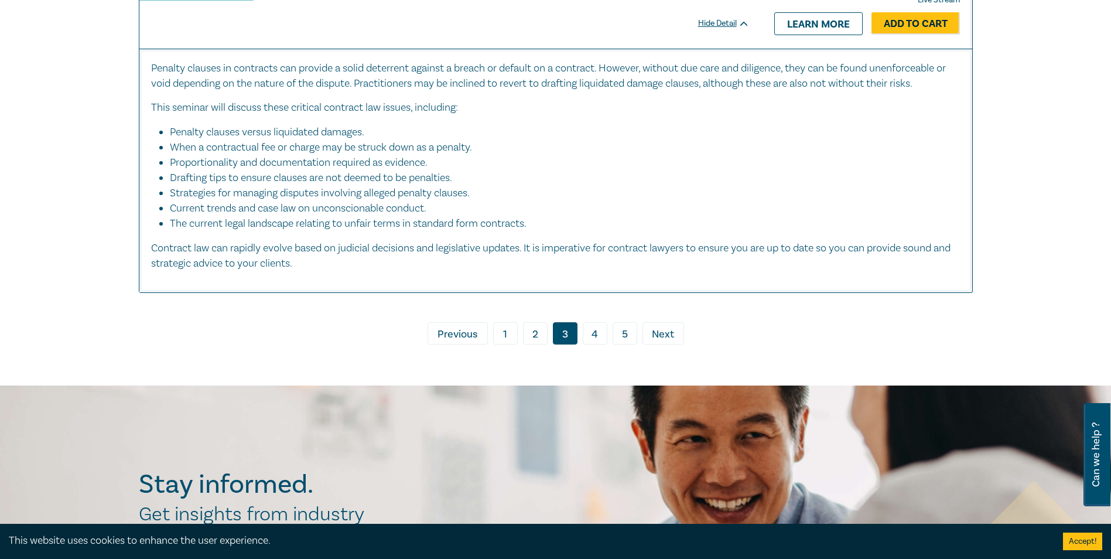
scroll to position [5639, 0]
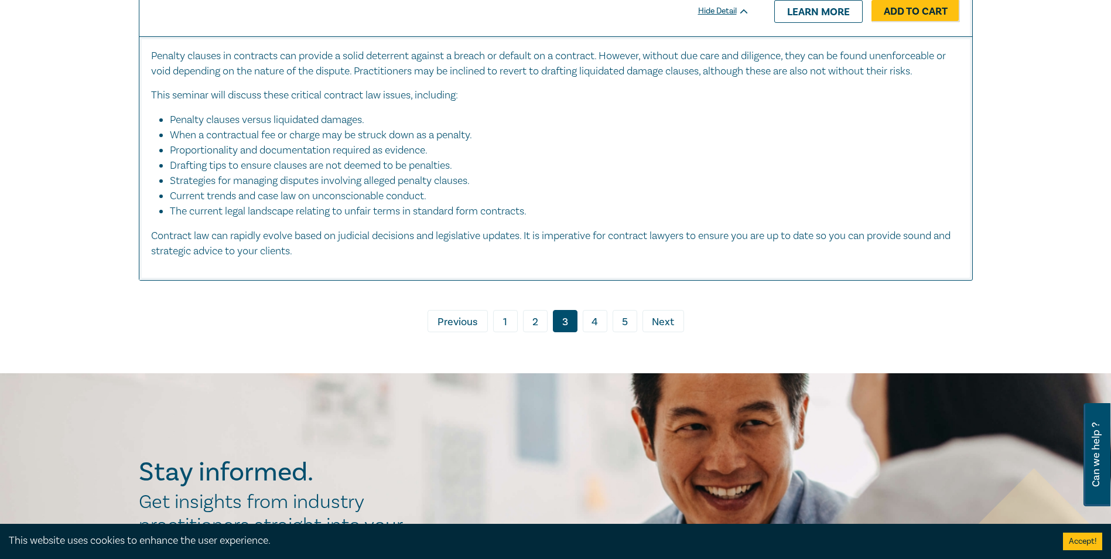
click at [661, 315] on span "Next" at bounding box center [663, 322] width 22 height 15
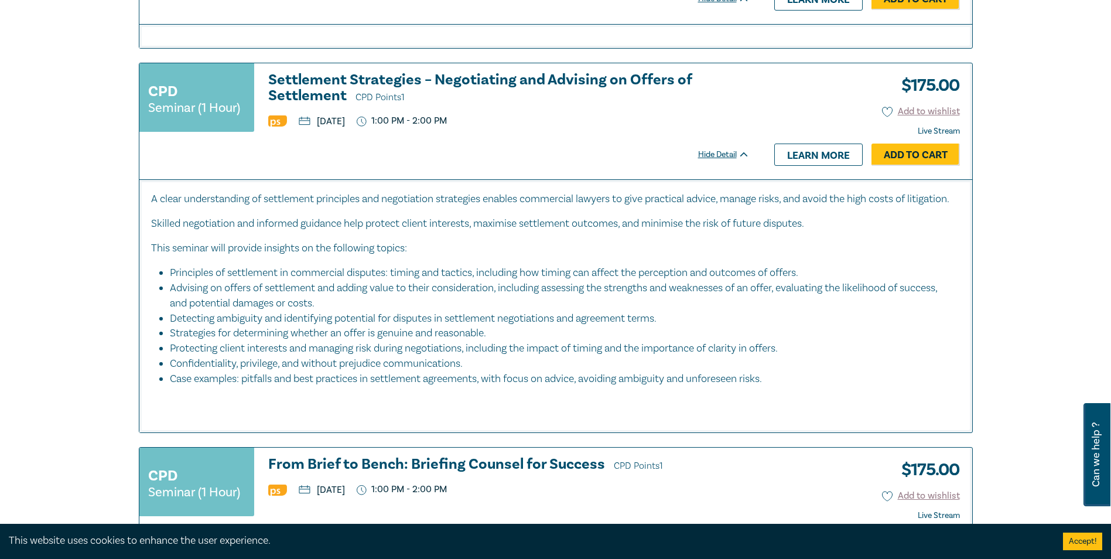
scroll to position [1264, 0]
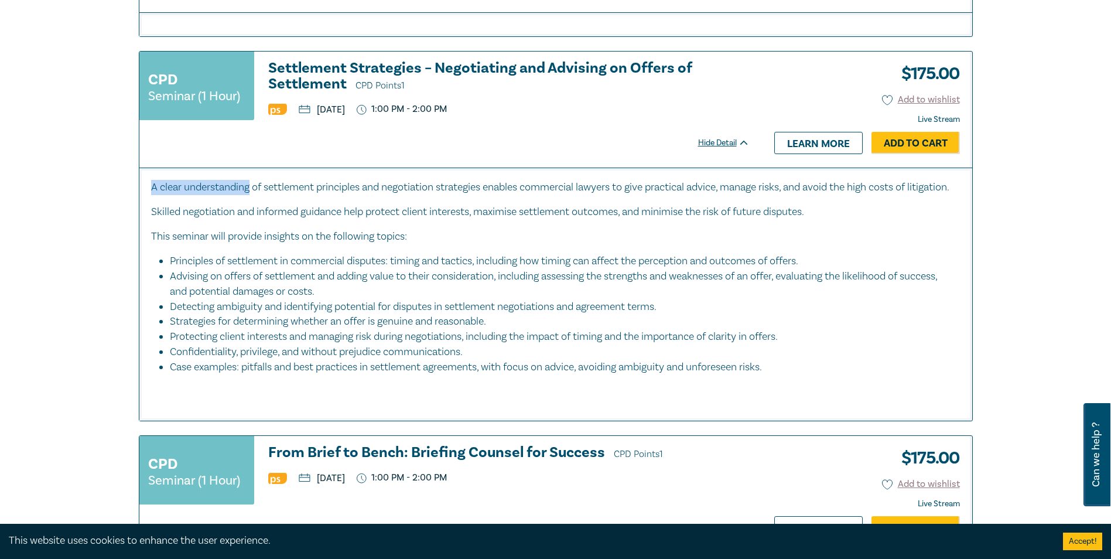
drag, startPoint x: 251, startPoint y: 187, endPoint x: 145, endPoint y: 188, distance: 106.1
click at [145, 188] on div "A clear understanding of settlement principles and negotiation strategies enabl…" at bounding box center [555, 294] width 833 height 253
drag, startPoint x: 145, startPoint y: 188, endPoint x: 227, endPoint y: 225, distance: 89.9
click at [227, 220] on p "Skilled negotiation and informed guidance help protect client interests, maximi…" at bounding box center [556, 211] width 810 height 15
drag, startPoint x: 408, startPoint y: 251, endPoint x: 140, endPoint y: 253, distance: 267.8
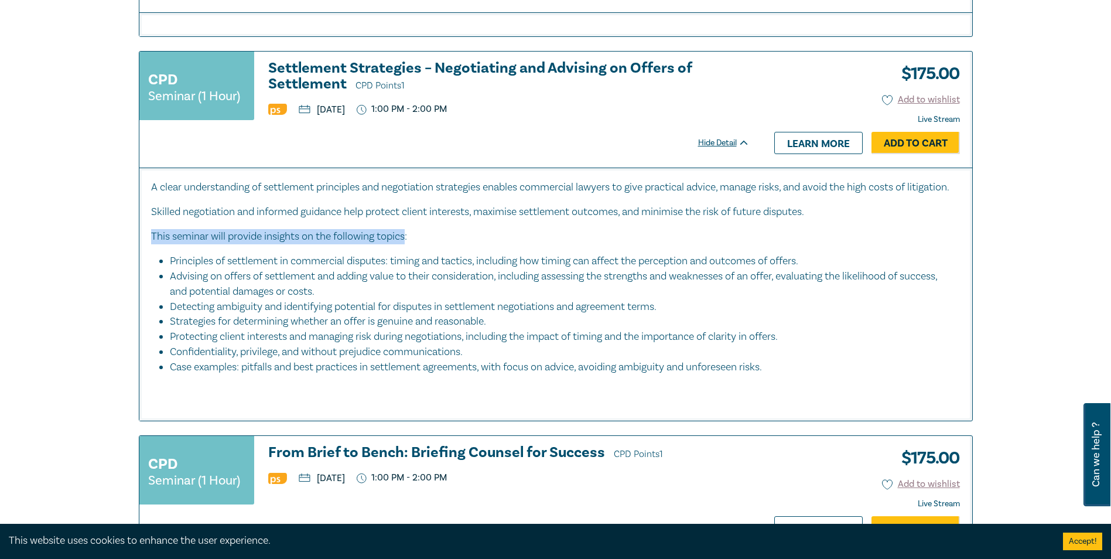
click at [140, 253] on div "A clear understanding of settlement principles and negotiation strategies enabl…" at bounding box center [555, 294] width 833 height 253
click at [357, 286] on li "Advising on offers of settlement and adding value to their consideration, inclu…" at bounding box center [559, 284] width 779 height 30
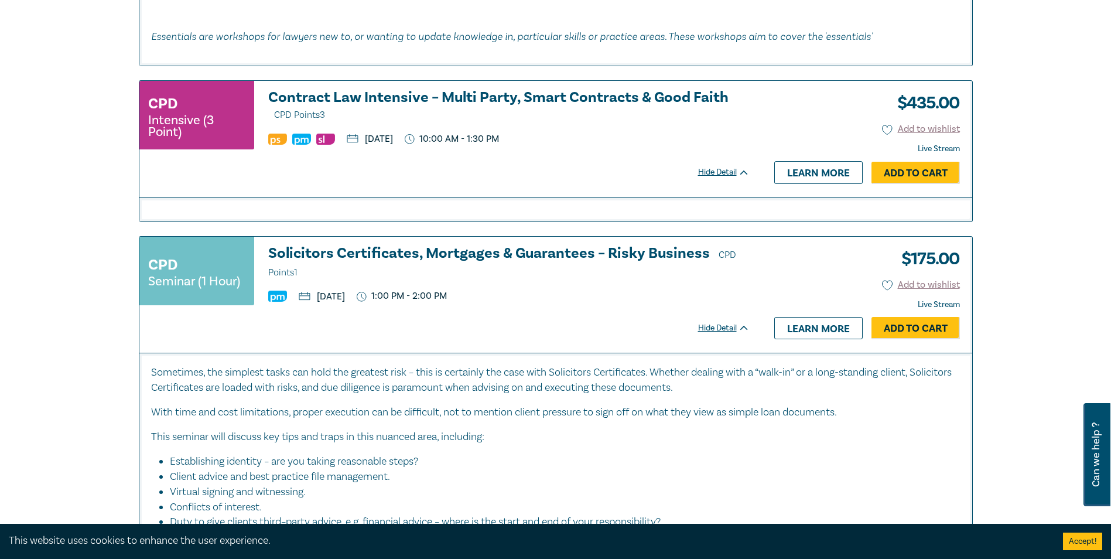
scroll to position [2563, 0]
